Goal: Communication & Community: Answer question/provide support

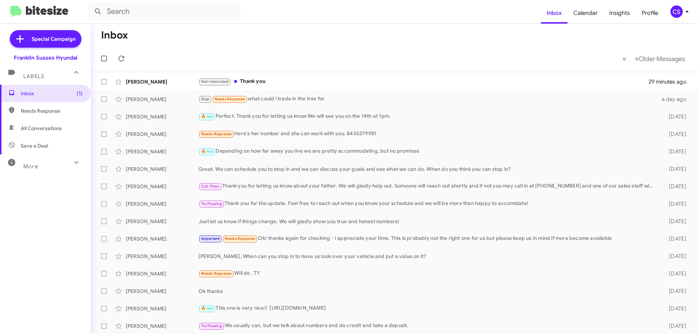
click at [259, 81] on div "Not-Interested Thank you" at bounding box center [423, 81] width 450 height 8
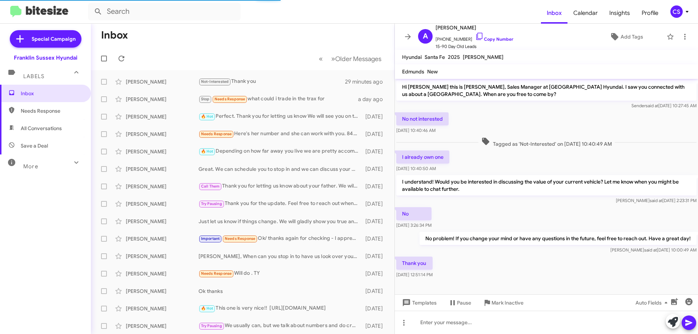
click at [517, 303] on span "Mark Inactive" at bounding box center [507, 302] width 32 height 13
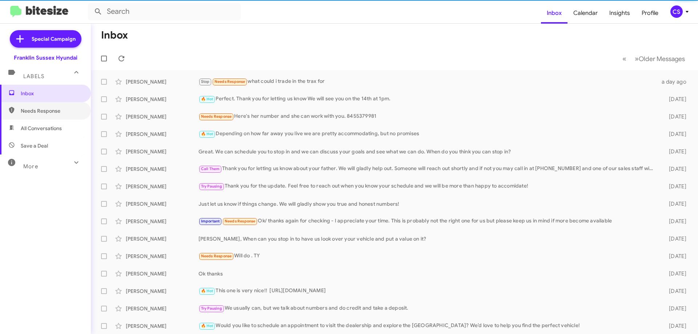
click at [48, 115] on span "Needs Response" at bounding box center [45, 110] width 91 height 17
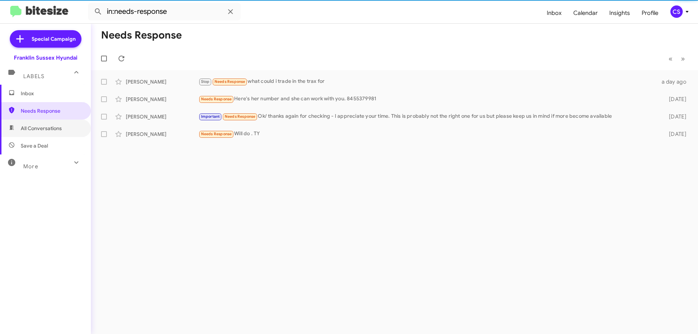
click at [47, 130] on span "All Conversations" at bounding box center [41, 128] width 41 height 7
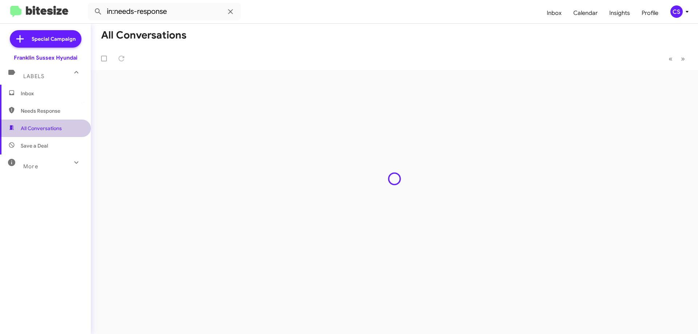
type input "in:all-conversations"
